Goal: Navigation & Orientation: Go to known website

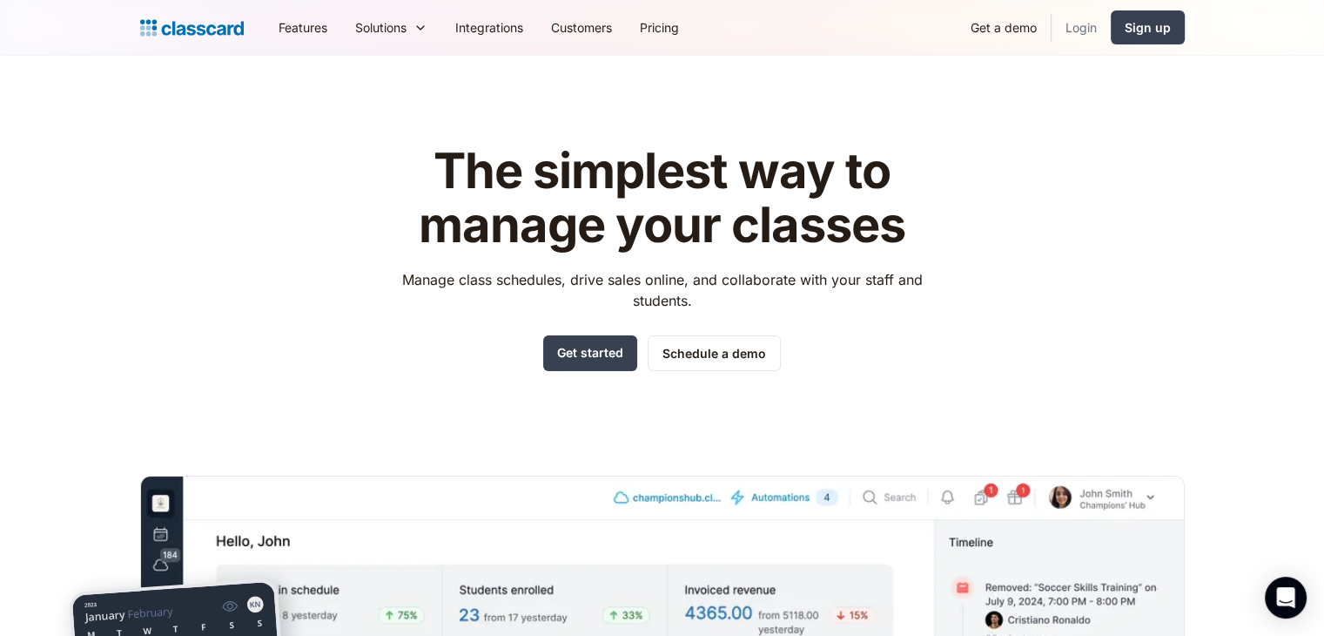
click at [1077, 31] on link "Login" at bounding box center [1081, 27] width 59 height 39
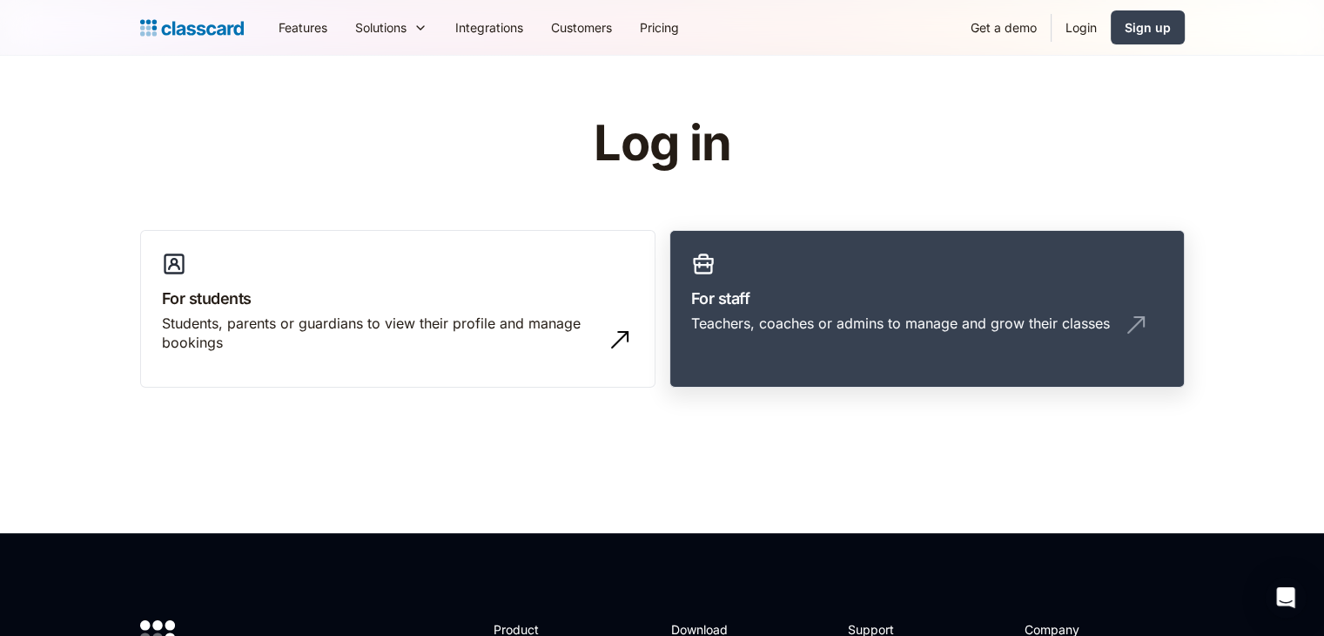
click at [782, 322] on div "Teachers, coaches or admins to manage and grow their classes" at bounding box center [900, 322] width 419 height 19
